Goal: Task Accomplishment & Management: Manage account settings

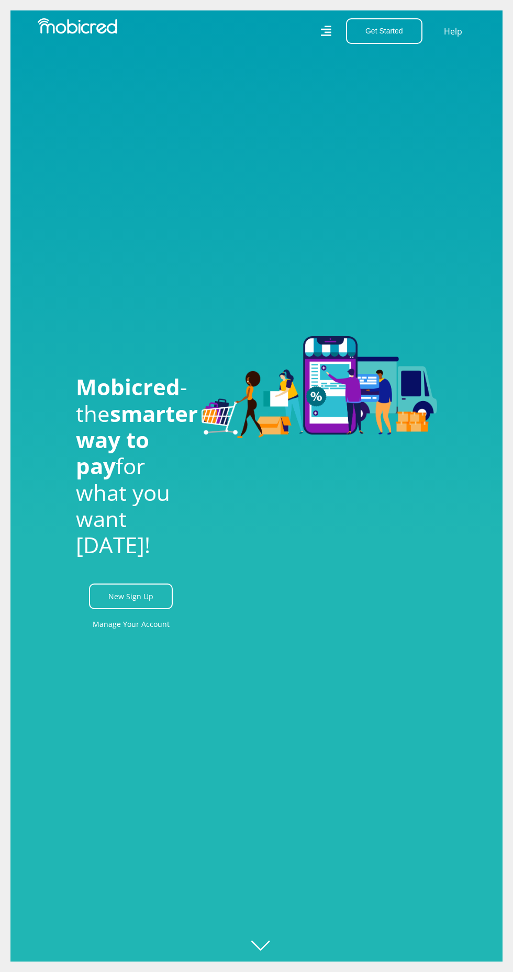
click at [111, 636] on link "Manage Your Account" at bounding box center [131, 625] width 77 height 24
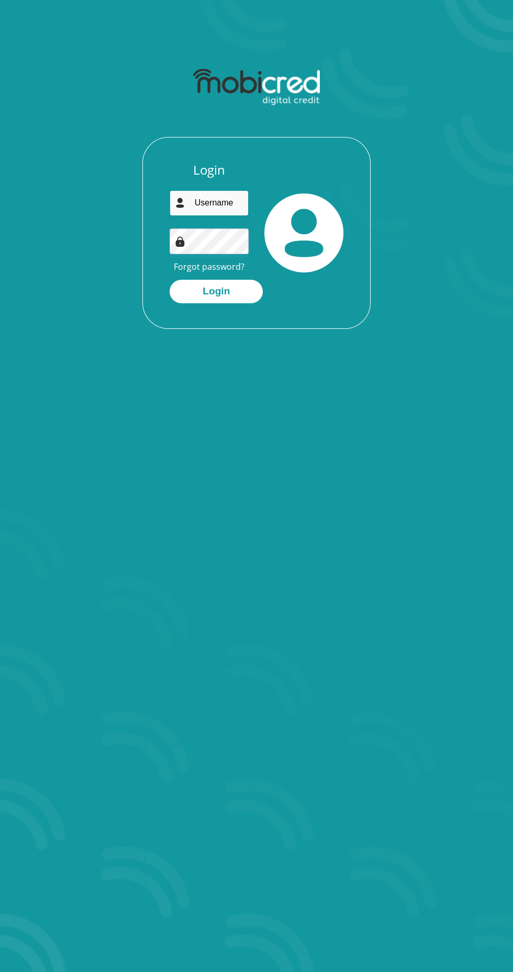
click at [205, 201] on input "email" at bounding box center [208, 203] width 79 height 26
type input "[EMAIL_ADDRESS][DOMAIN_NAME]"
click at [169, 280] on button "Login" at bounding box center [215, 292] width 93 height 24
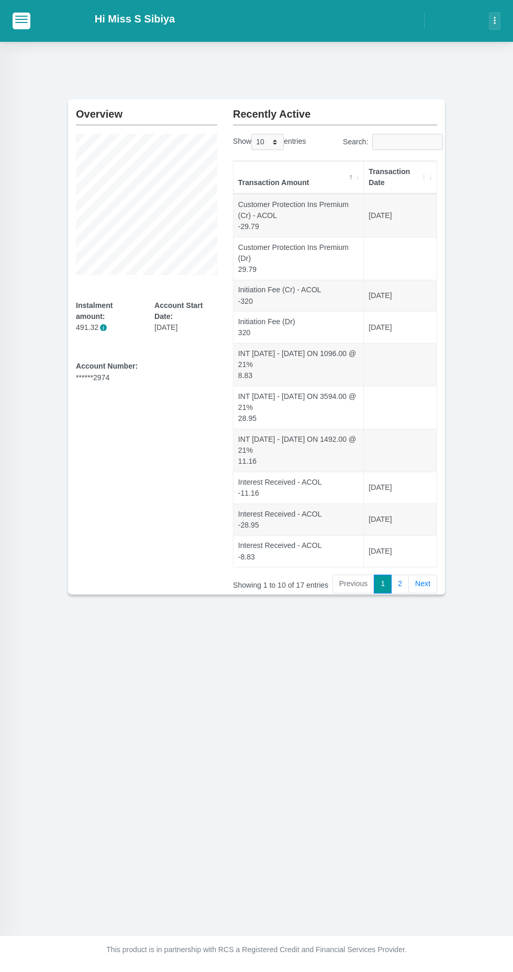
click at [75, 449] on div "Overview Instalment amount: 491.32 i Account Start Date: 01 September 2025 Acco…" at bounding box center [146, 346] width 157 height 495
